Goal: Information Seeking & Learning: Learn about a topic

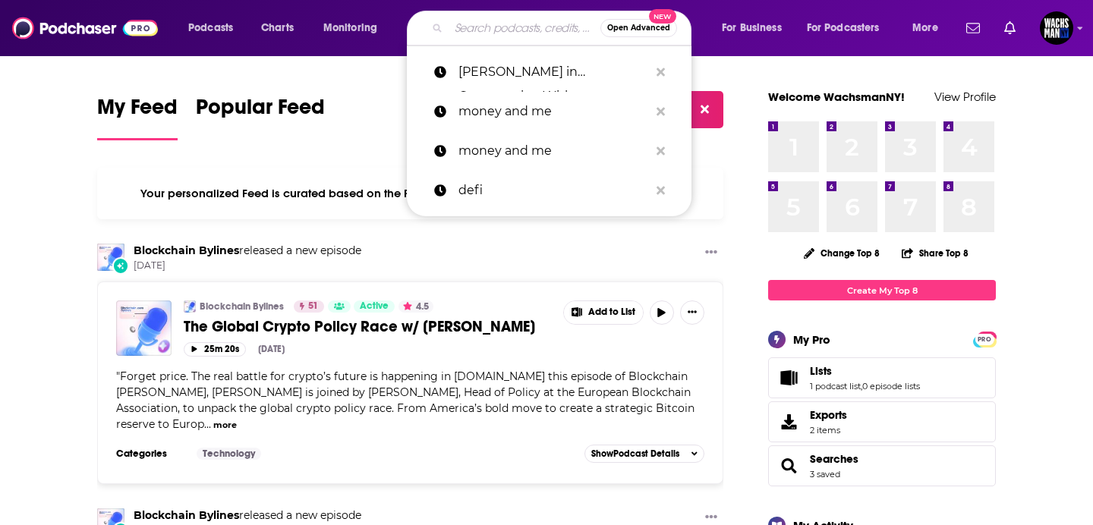
click at [458, 30] on input "Search podcasts, credits, & more..." at bounding box center [525, 28] width 152 height 24
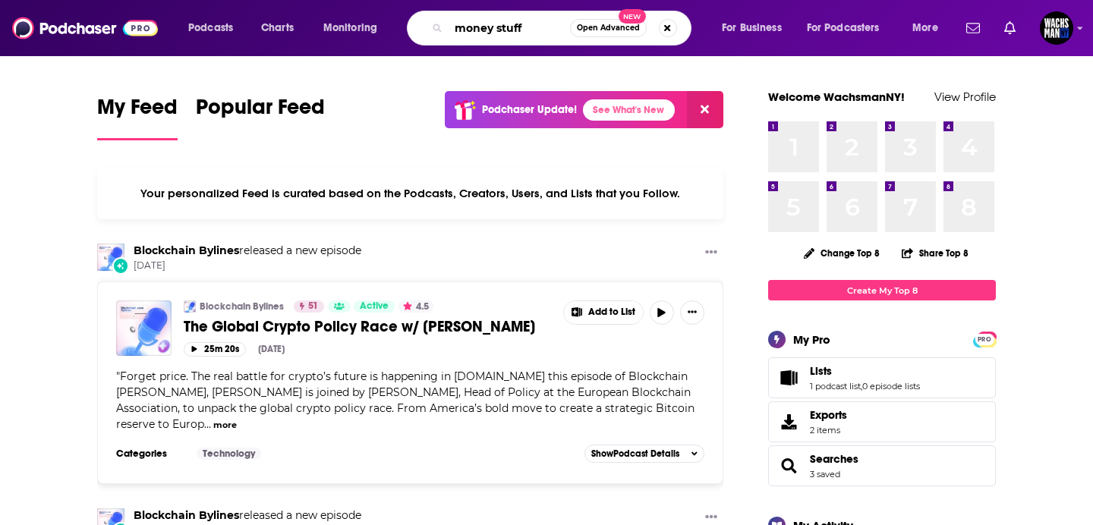
type input "money stuff"
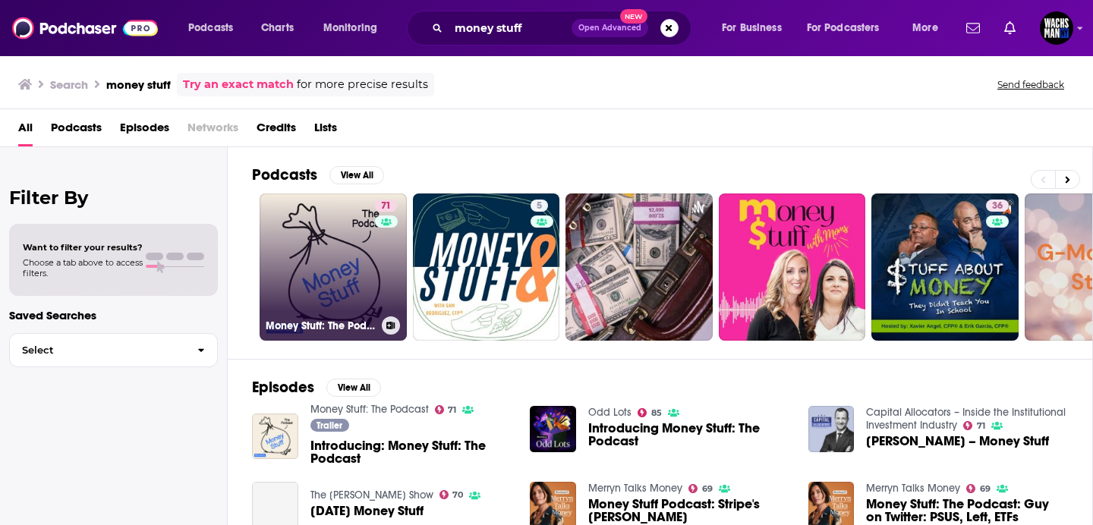
click at [328, 266] on link "71 Money Stuff: The Podcast" at bounding box center [333, 267] width 147 height 147
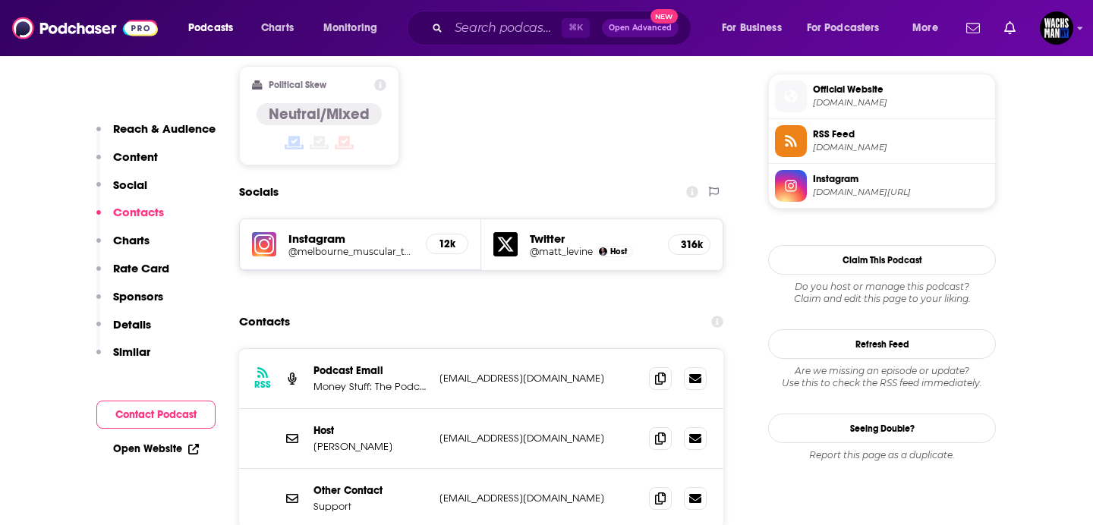
scroll to position [1269, 0]
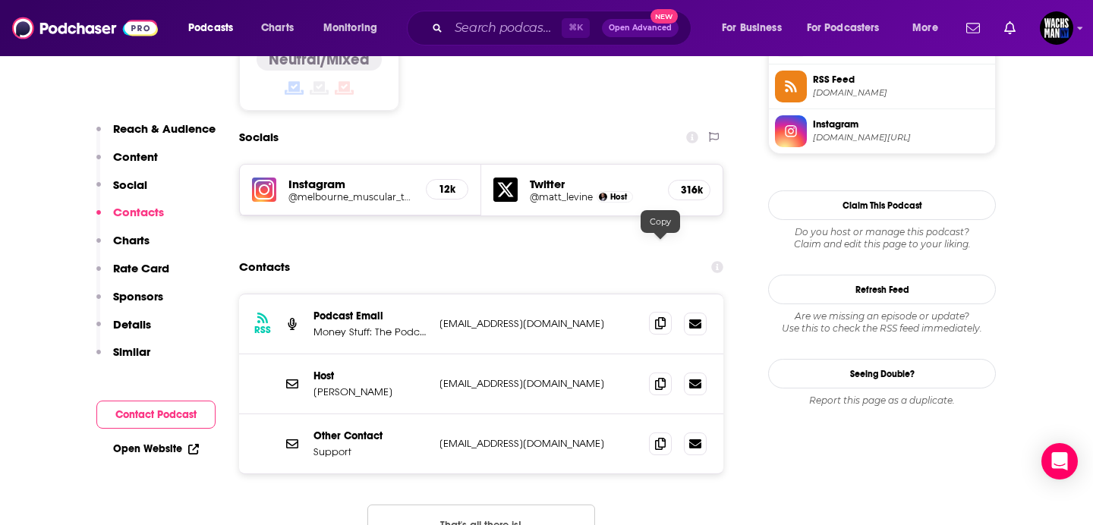
click at [660, 317] on icon at bounding box center [660, 323] width 11 height 12
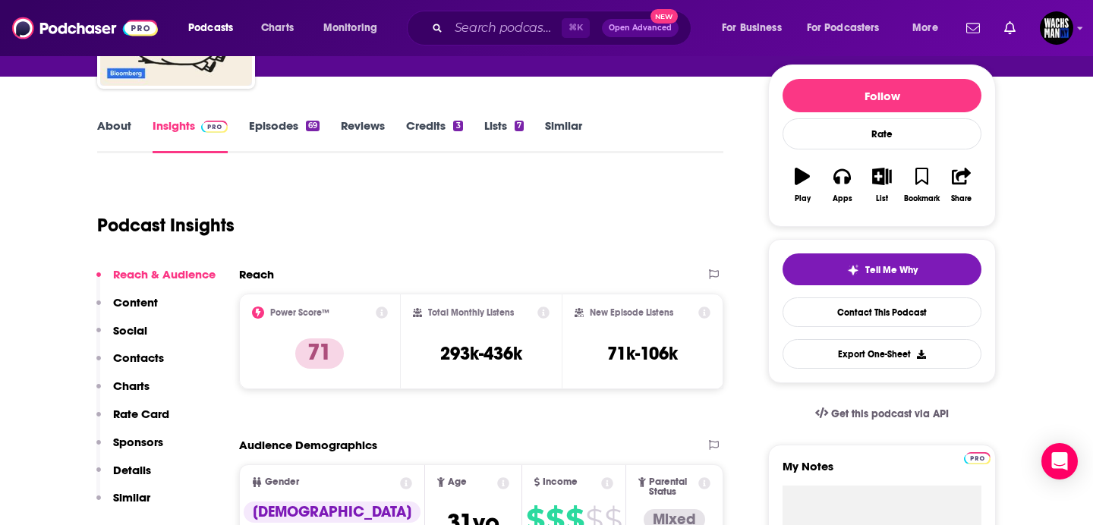
scroll to position [322, 0]
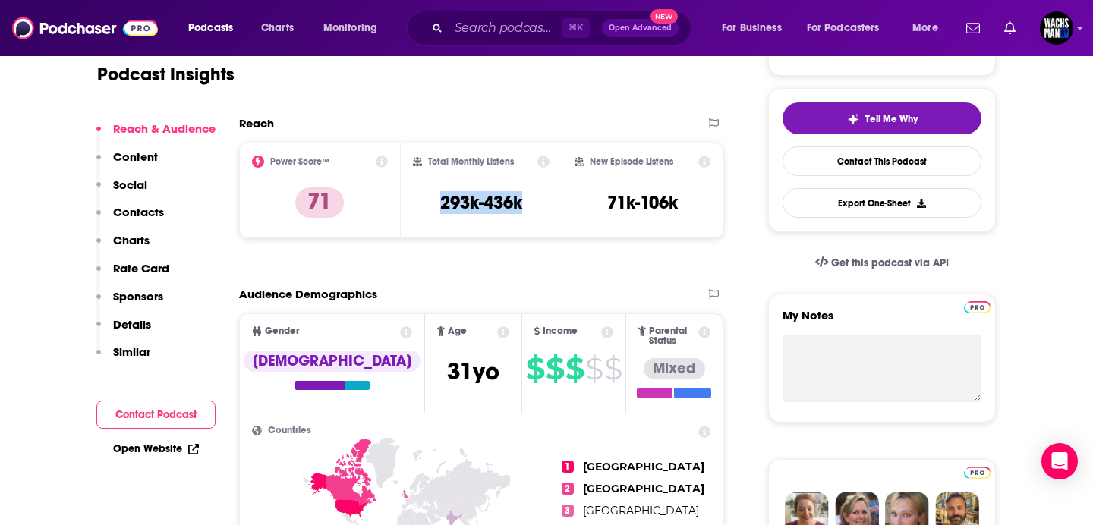
drag, startPoint x: 534, startPoint y: 206, endPoint x: 425, endPoint y: 205, distance: 109.3
click at [425, 205] on div "Total Monthly Listens 293k-436k" at bounding box center [481, 191] width 137 height 70
copy h3 "293k-436k"
click at [478, 19] on input "Search podcasts, credits, & more..." at bounding box center [505, 28] width 113 height 24
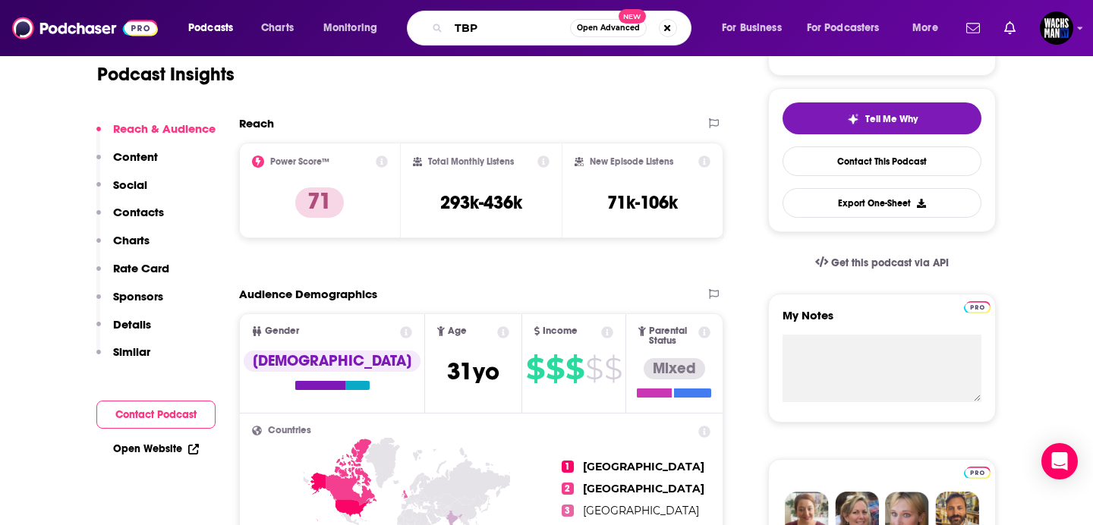
type input "TBPN"
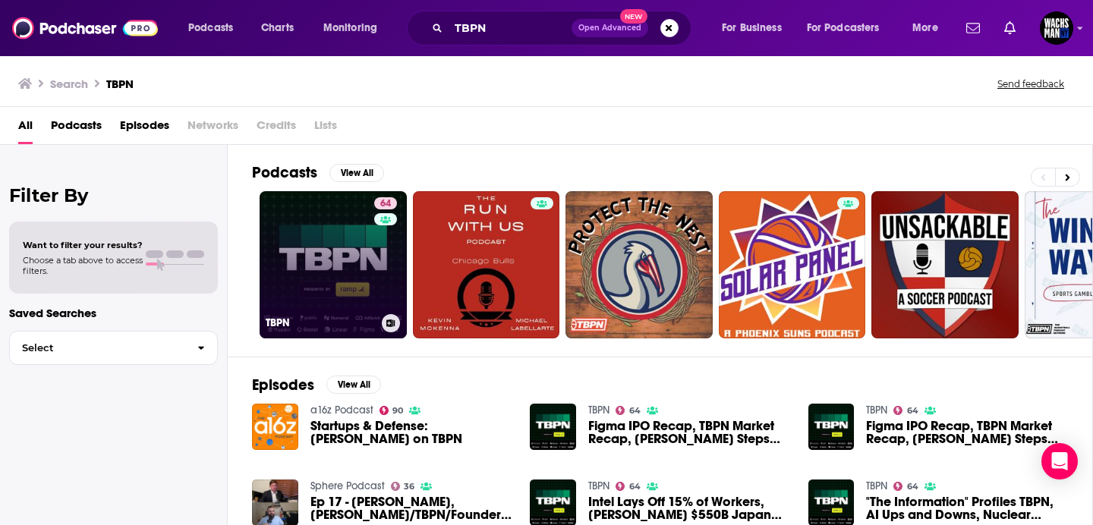
click at [335, 243] on link "64 TBPN" at bounding box center [333, 264] width 147 height 147
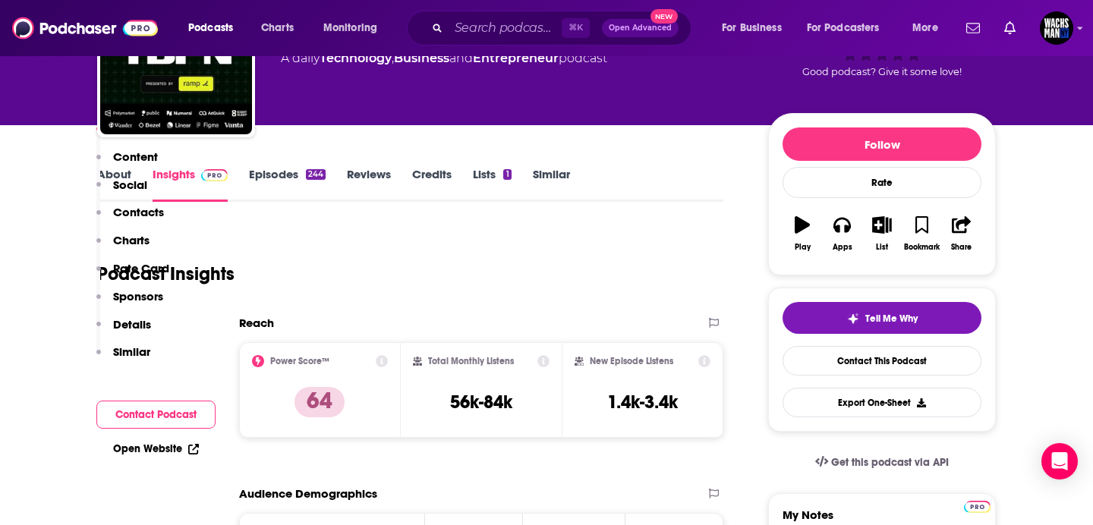
scroll to position [352, 0]
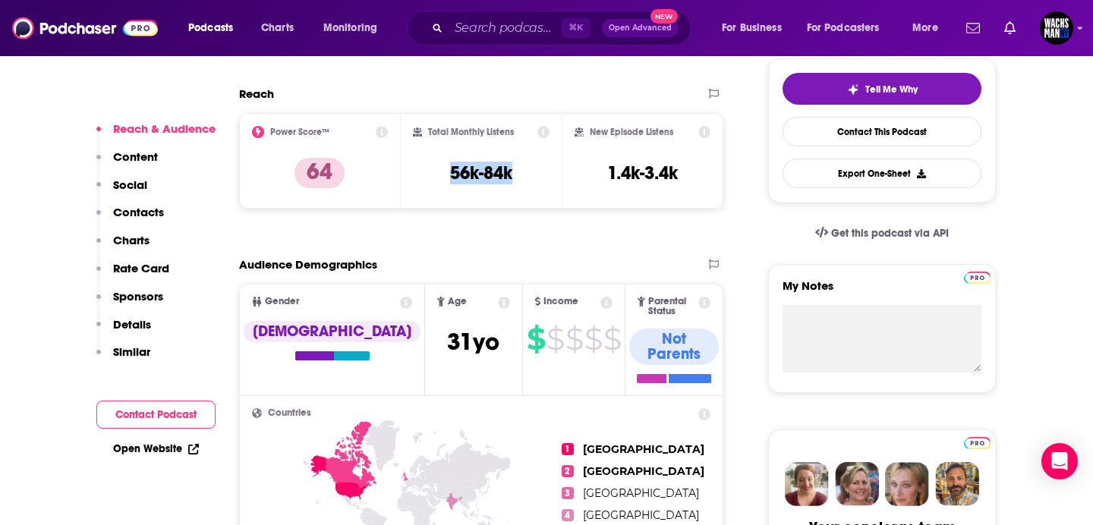
drag, startPoint x: 541, startPoint y: 171, endPoint x: 426, endPoint y: 179, distance: 115.7
click at [426, 179] on div "Total Monthly Listens 56k-84k" at bounding box center [481, 161] width 137 height 70
copy h3 "56k-84k"
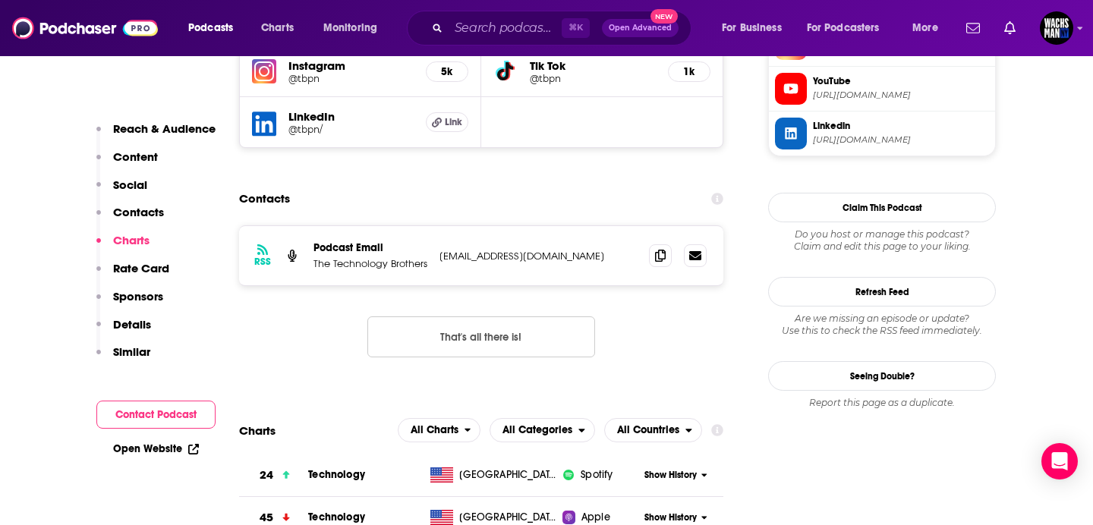
scroll to position [1462, 0]
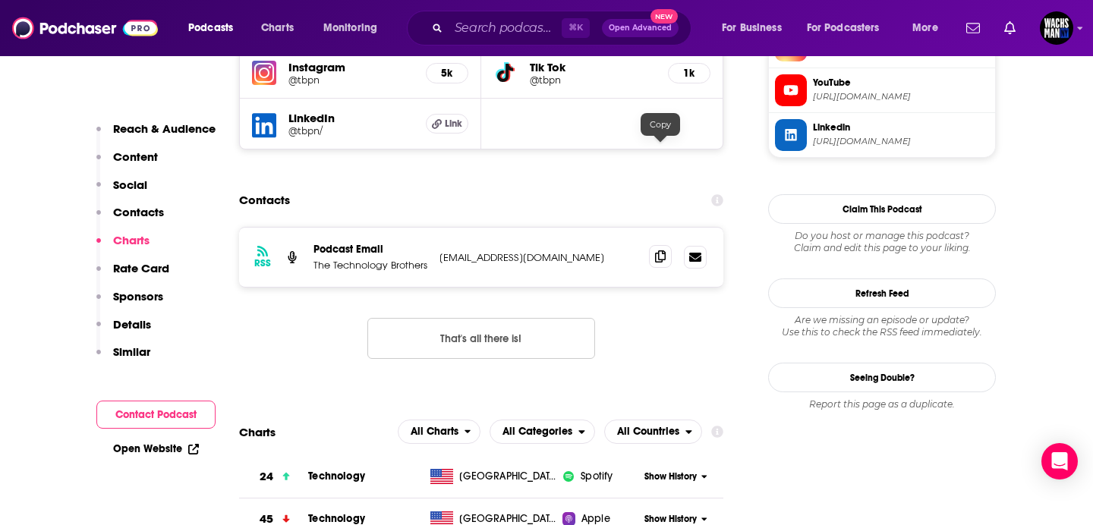
click at [663, 251] on icon at bounding box center [660, 257] width 11 height 12
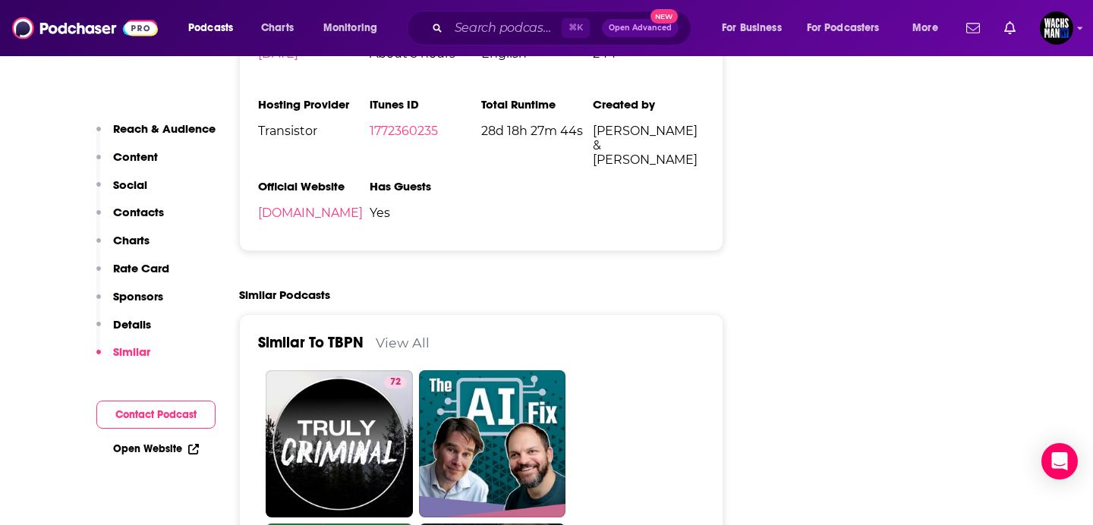
scroll to position [3105, 0]
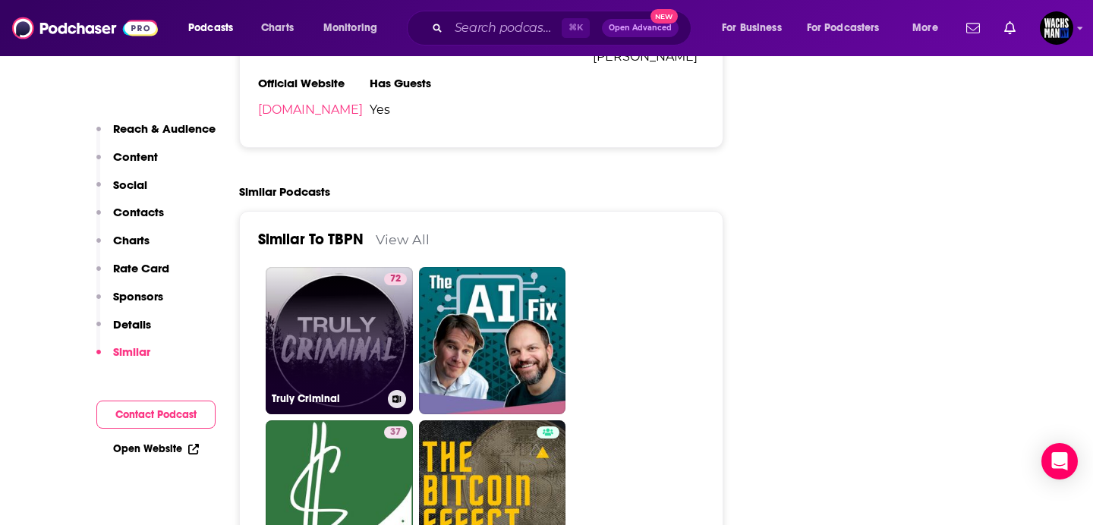
click at [349, 267] on link "72 Truly Criminal" at bounding box center [339, 340] width 147 height 147
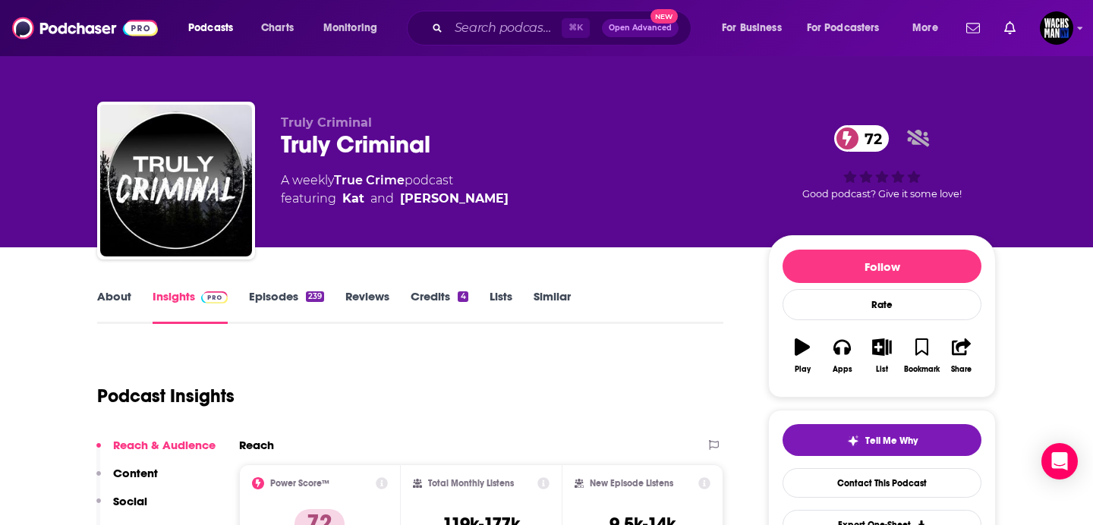
type input "[URL][DOMAIN_NAME]"
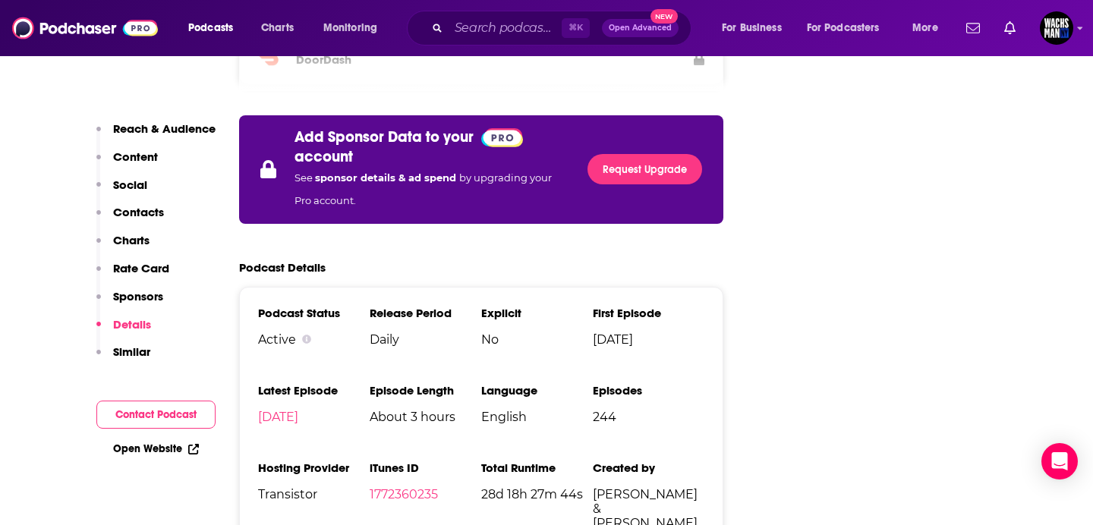
scroll to position [2478, 0]
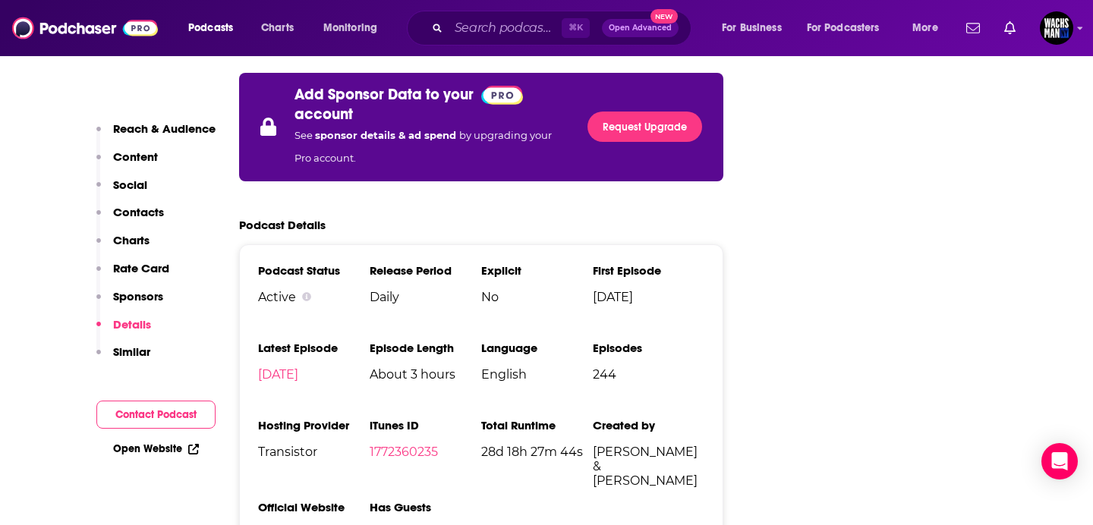
click at [263, 525] on link "[DOMAIN_NAME]" at bounding box center [310, 534] width 105 height 14
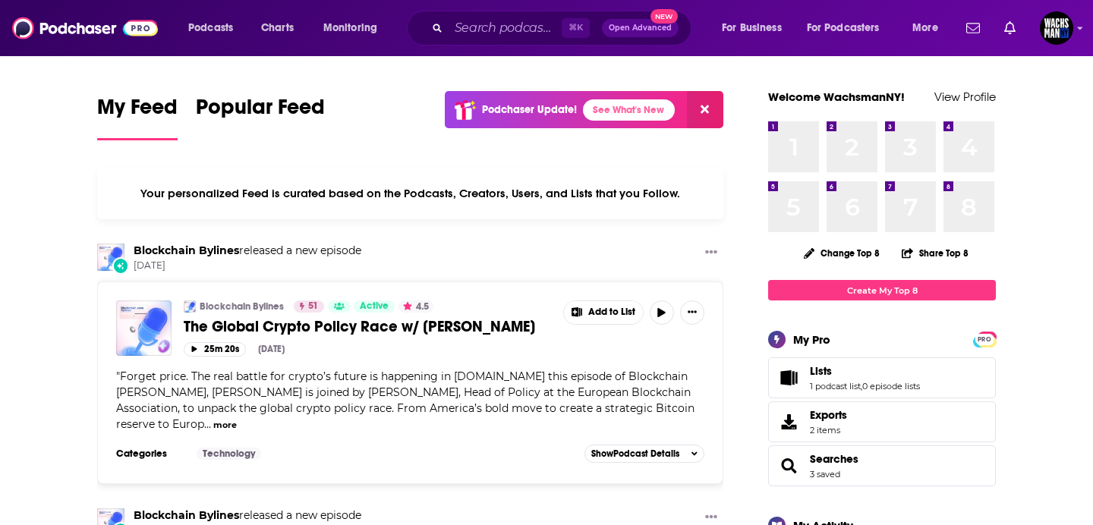
click at [438, 40] on div "⌘ K Open Advanced New" at bounding box center [549, 28] width 285 height 35
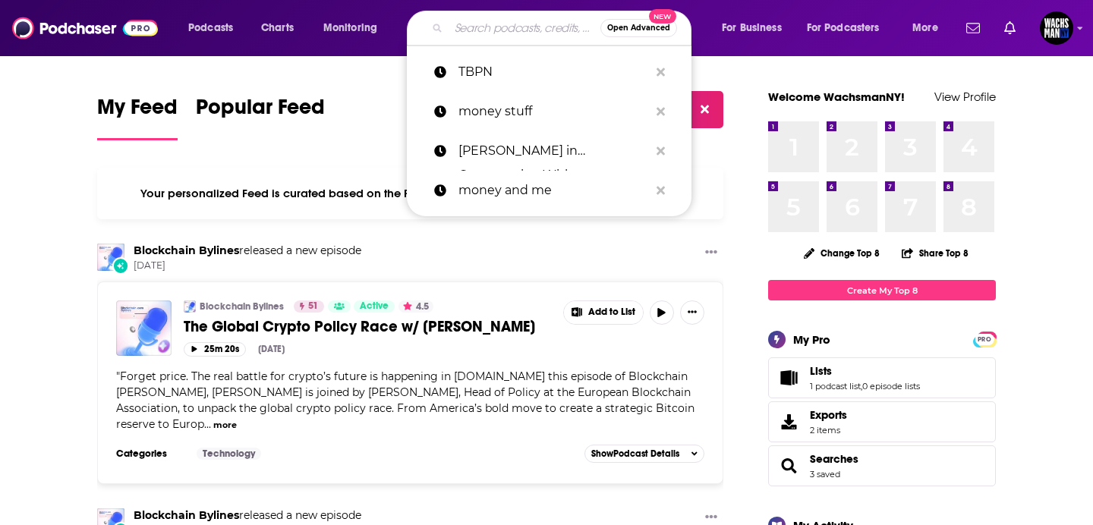
click at [472, 22] on input "Search podcasts, credits, & more..." at bounding box center [525, 28] width 152 height 24
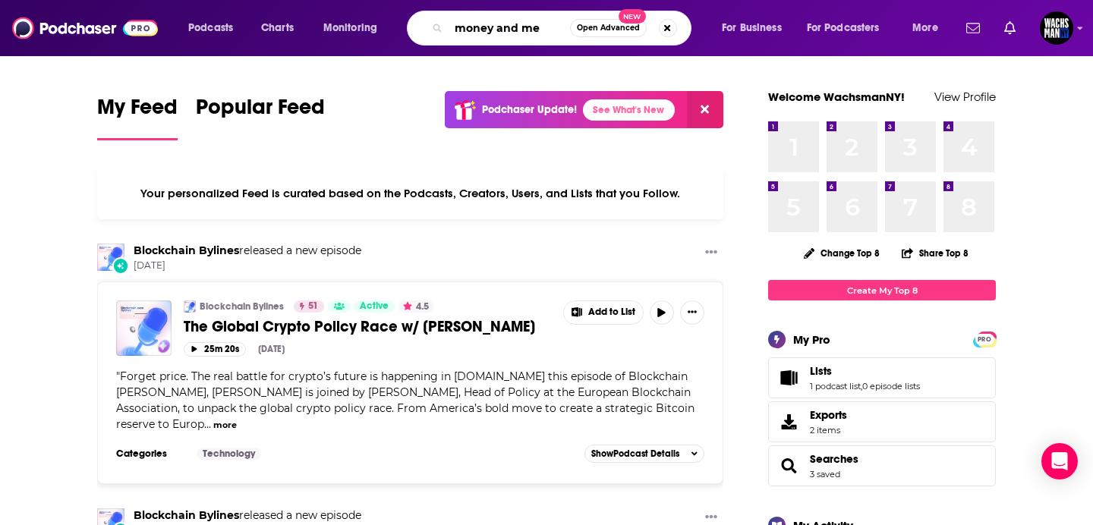
type input "money and me"
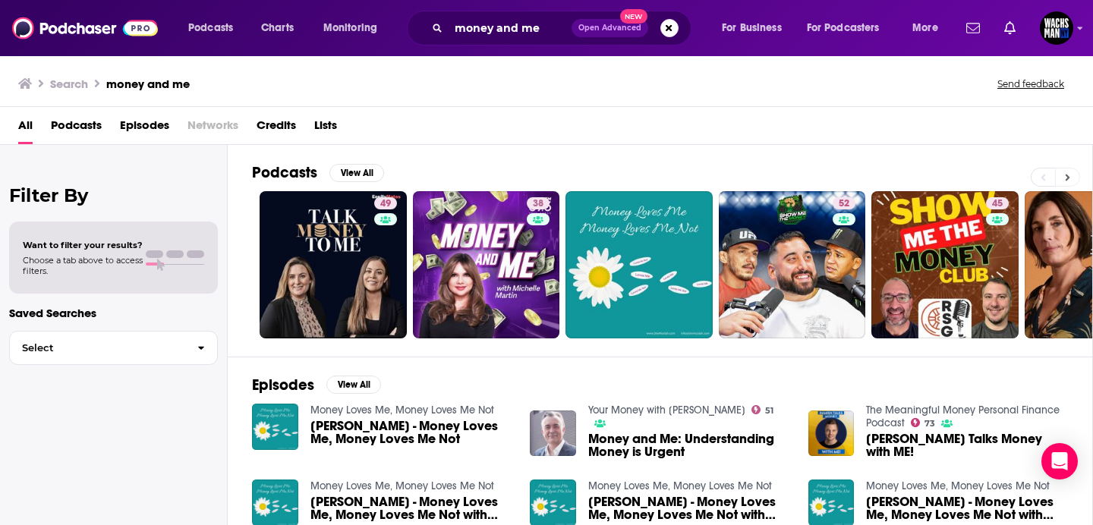
click at [1061, 173] on button at bounding box center [1067, 177] width 25 height 19
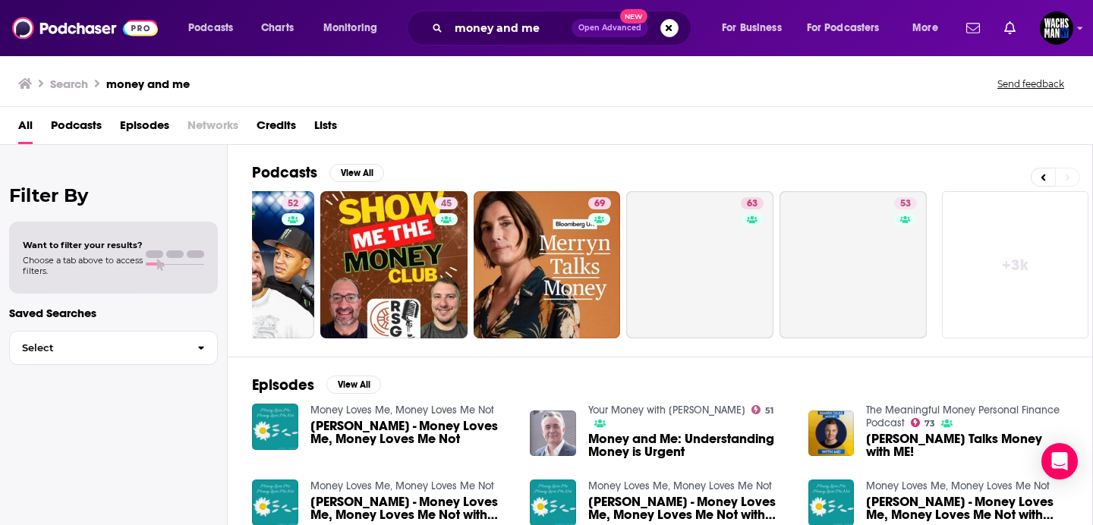
scroll to position [0, 553]
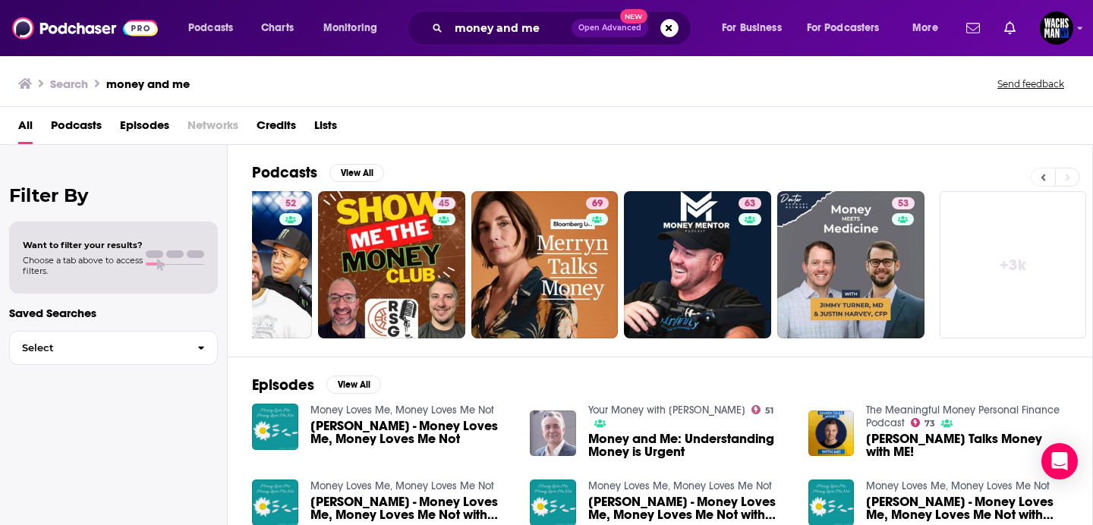
click at [1045, 178] on icon at bounding box center [1043, 177] width 5 height 11
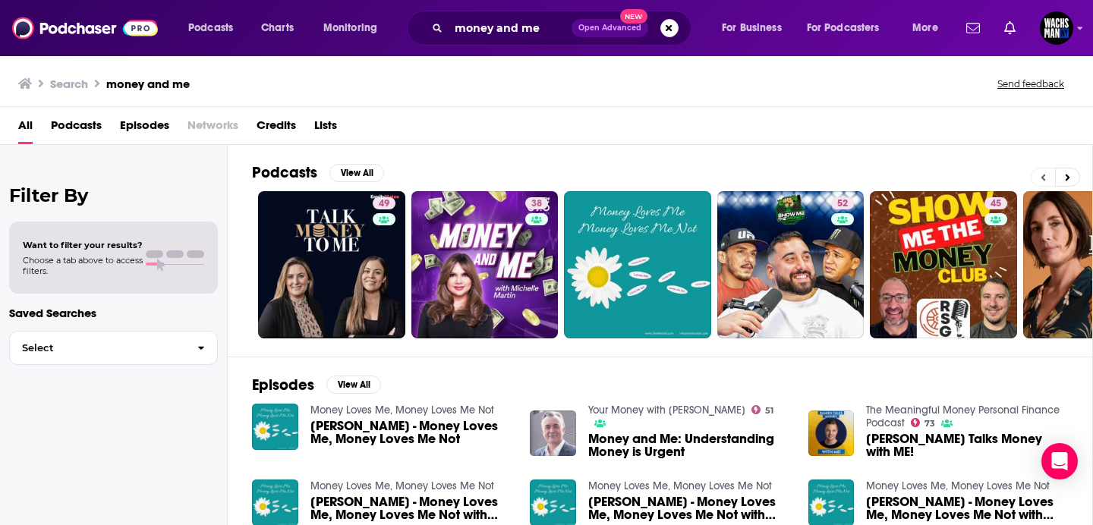
scroll to position [0, 0]
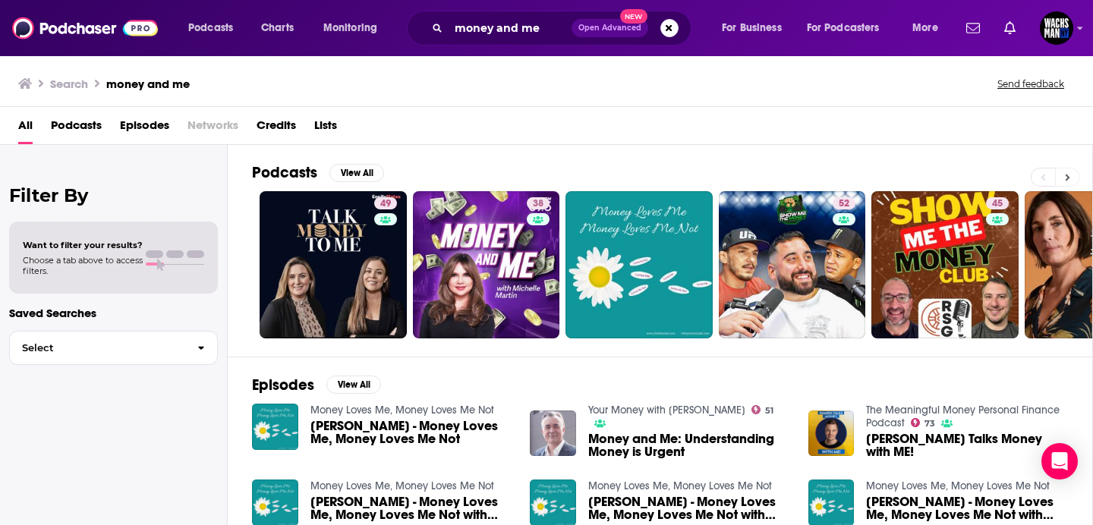
click at [1071, 181] on button at bounding box center [1067, 177] width 25 height 19
